Goal: Task Accomplishment & Management: Manage account settings

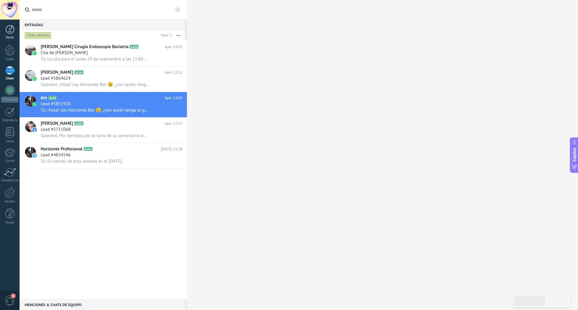
click at [9, 28] on div at bounding box center [9, 29] width 9 height 9
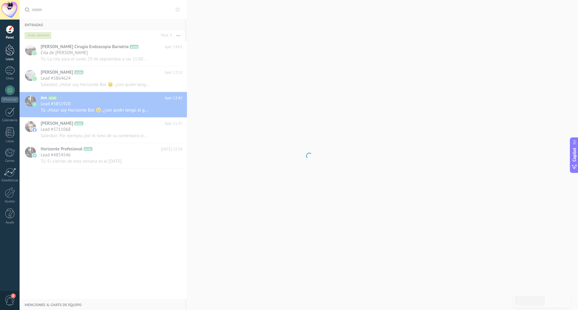
click at [10, 47] on div at bounding box center [9, 50] width 9 height 11
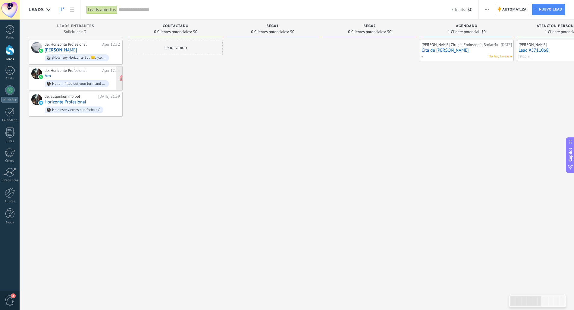
click at [71, 73] on div "de: Horizonte Profesional Ayer 12:26 Am Hello! I filled out your form and would…" at bounding box center [82, 78] width 75 height 20
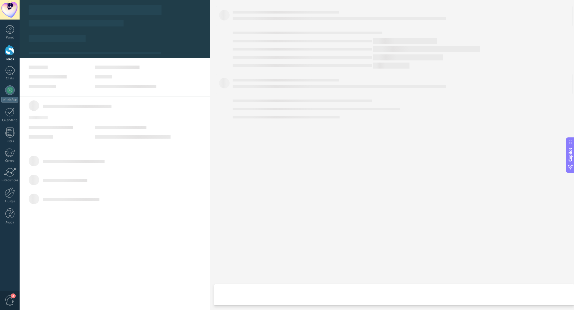
click at [71, 73] on div "de: Horizonte Profesional Ayer 12:26 Am Hello! I filled out your form and would…" at bounding box center [82, 78] width 75 height 20
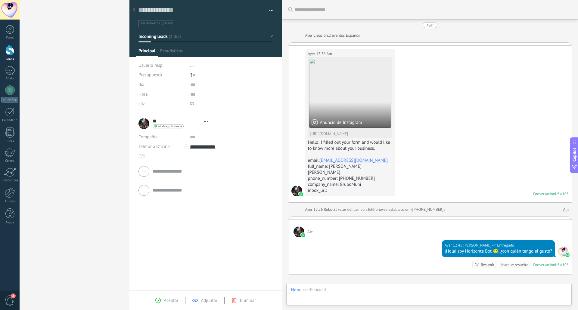
type textarea "**********"
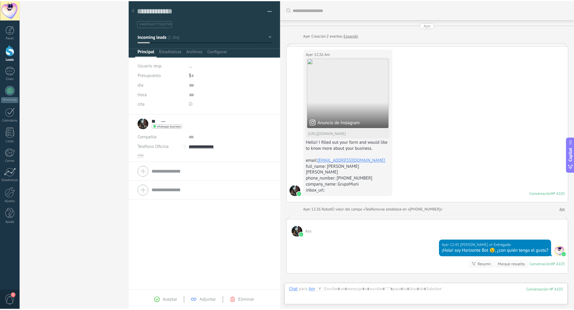
scroll to position [64, 0]
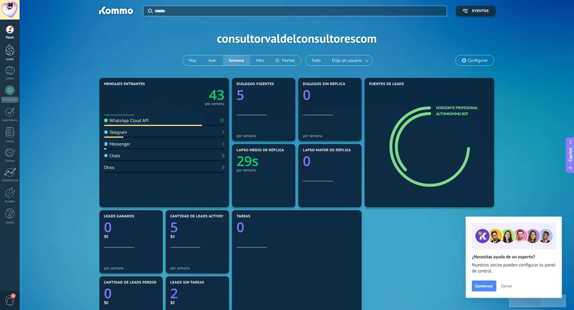
click at [11, 51] on div at bounding box center [9, 50] width 9 height 11
